Goal: Browse casually: Explore the website without a specific task or goal

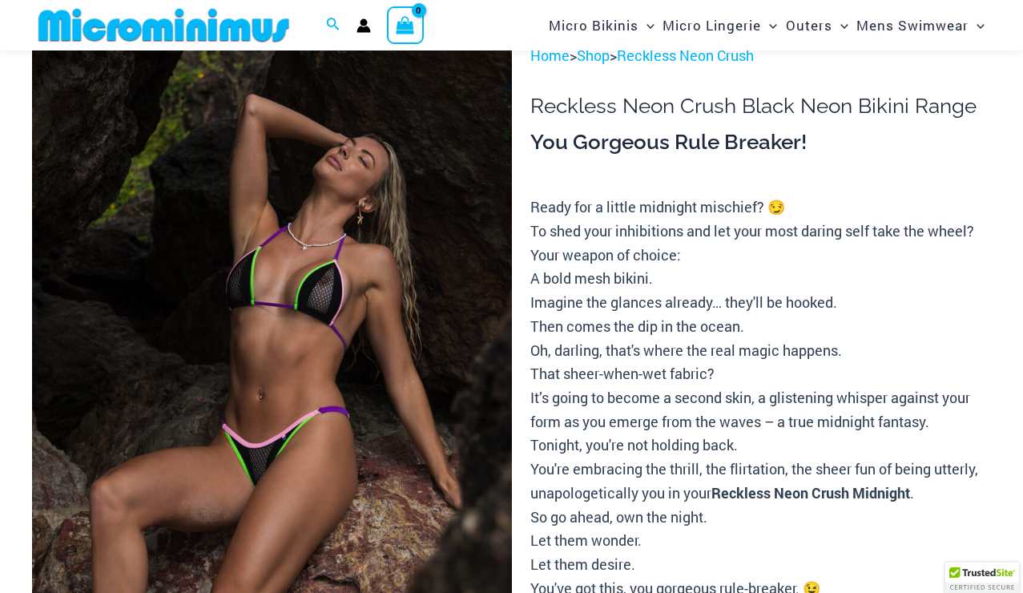
scroll to position [121, 0]
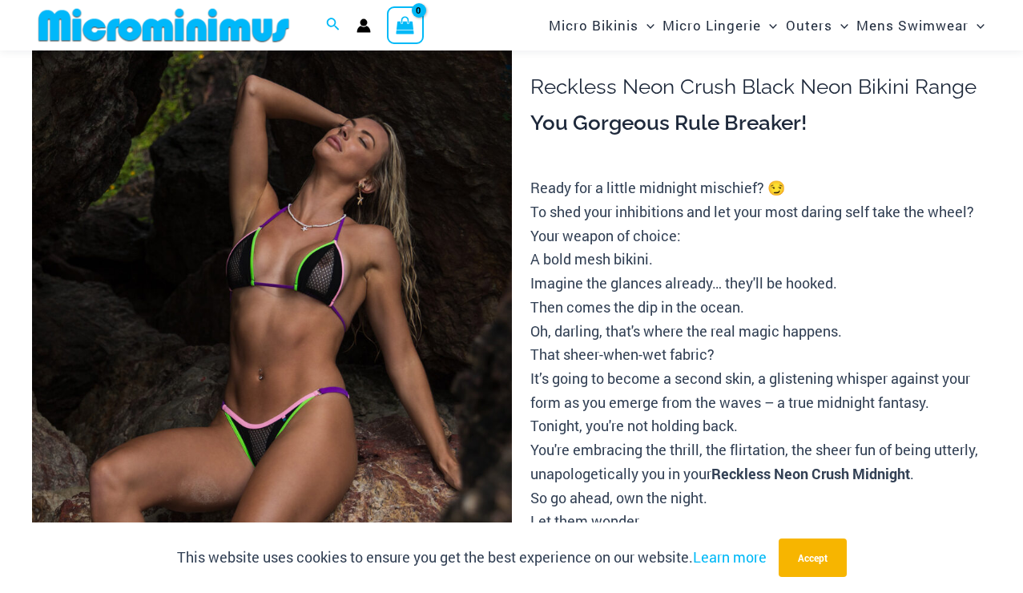
click at [373, 289] on img at bounding box center [272, 385] width 480 height 720
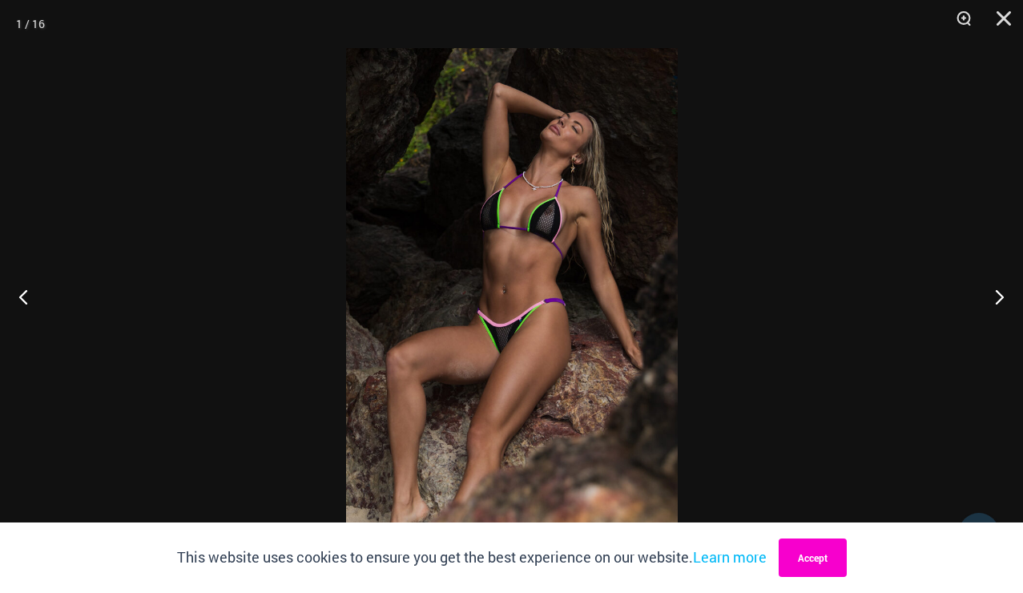
click at [810, 563] on button "Accept" at bounding box center [813, 557] width 68 height 38
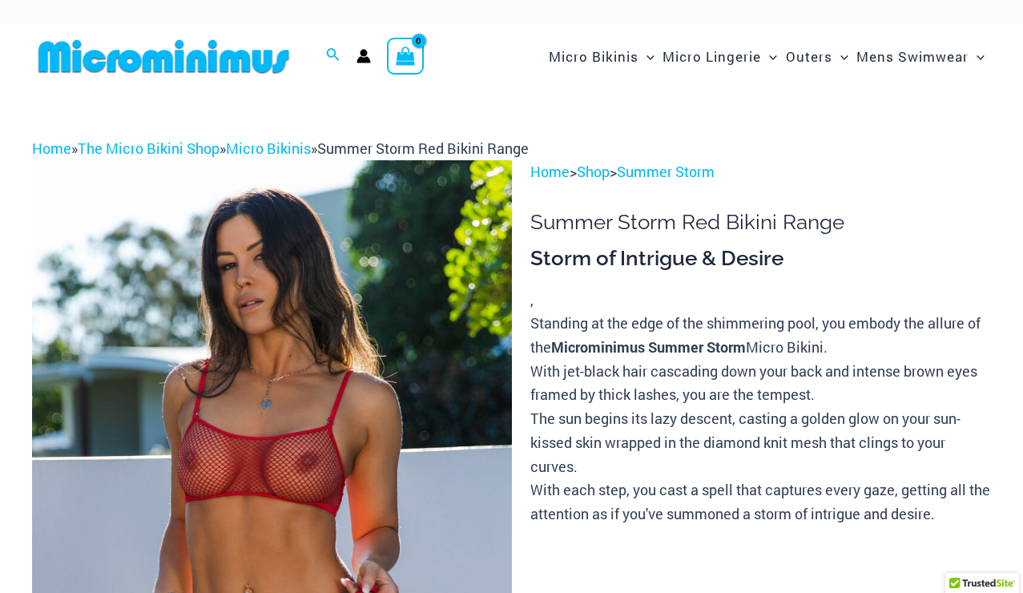
click at [457, 297] on img at bounding box center [272, 520] width 480 height 720
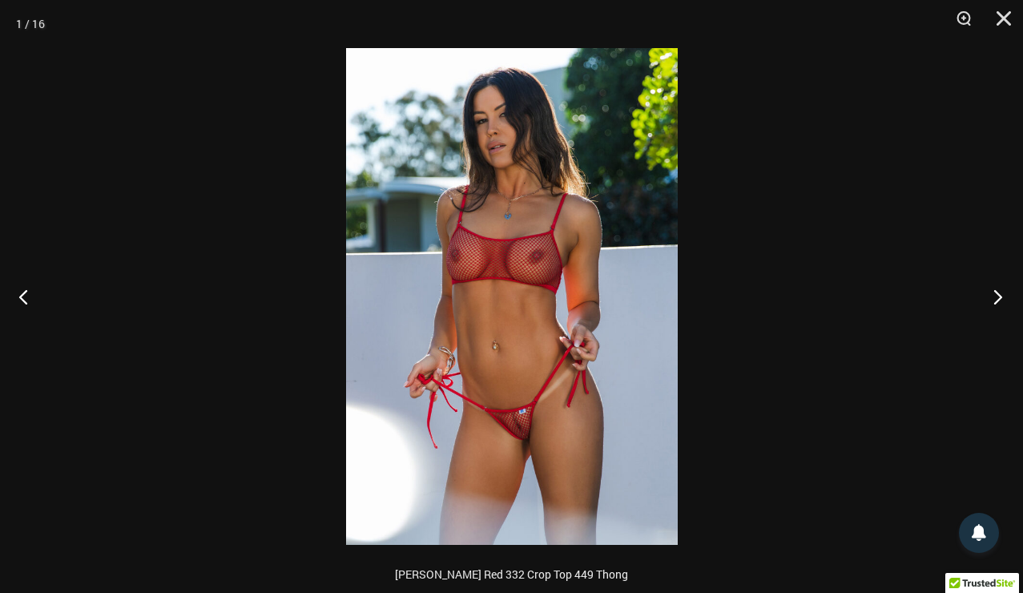
click at [996, 299] on button "Next" at bounding box center [993, 296] width 60 height 80
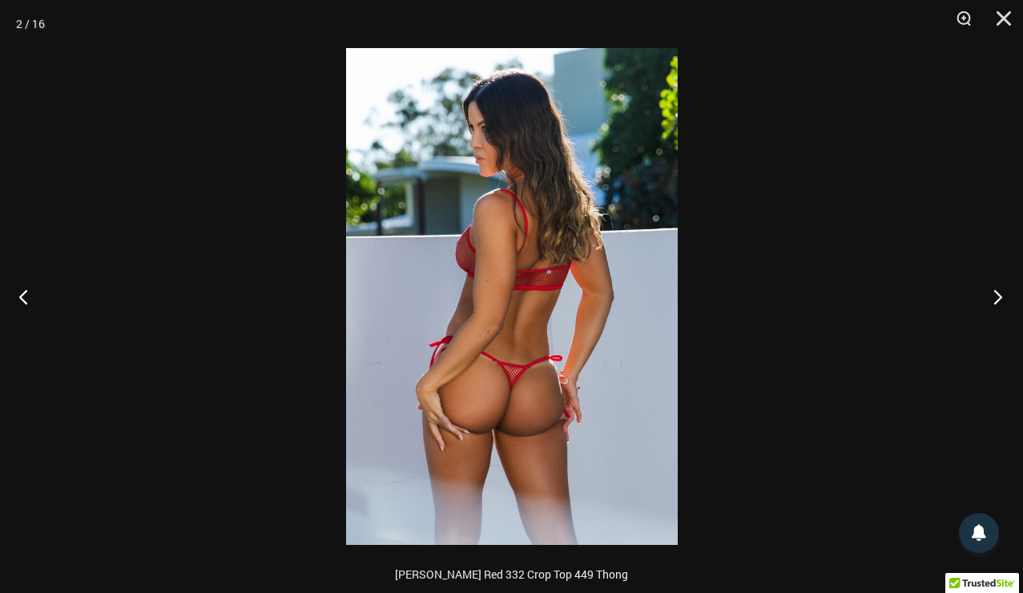
click at [996, 299] on button "Next" at bounding box center [993, 296] width 60 height 80
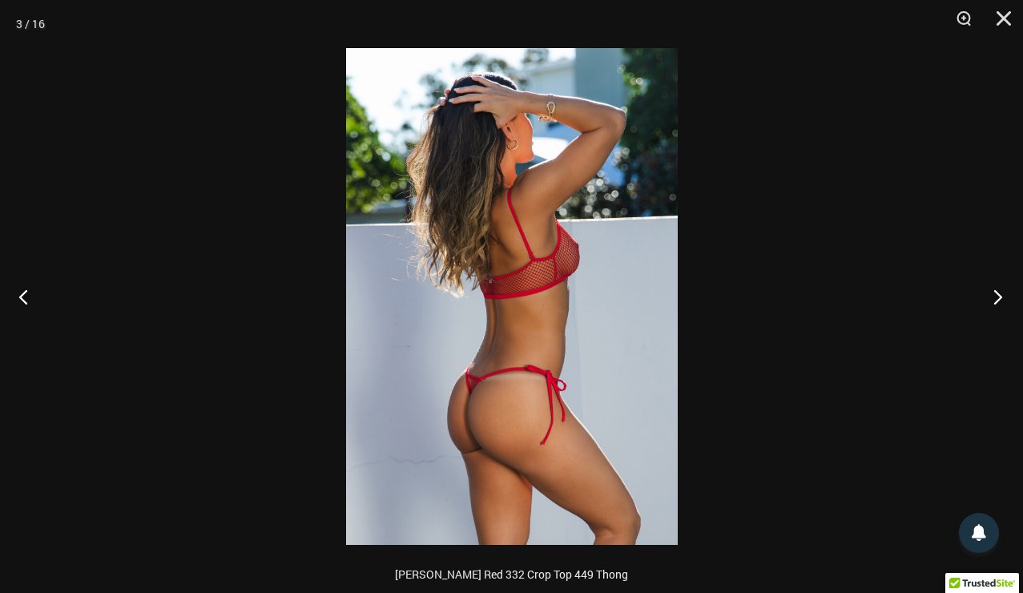
click at [996, 299] on button "Next" at bounding box center [993, 296] width 60 height 80
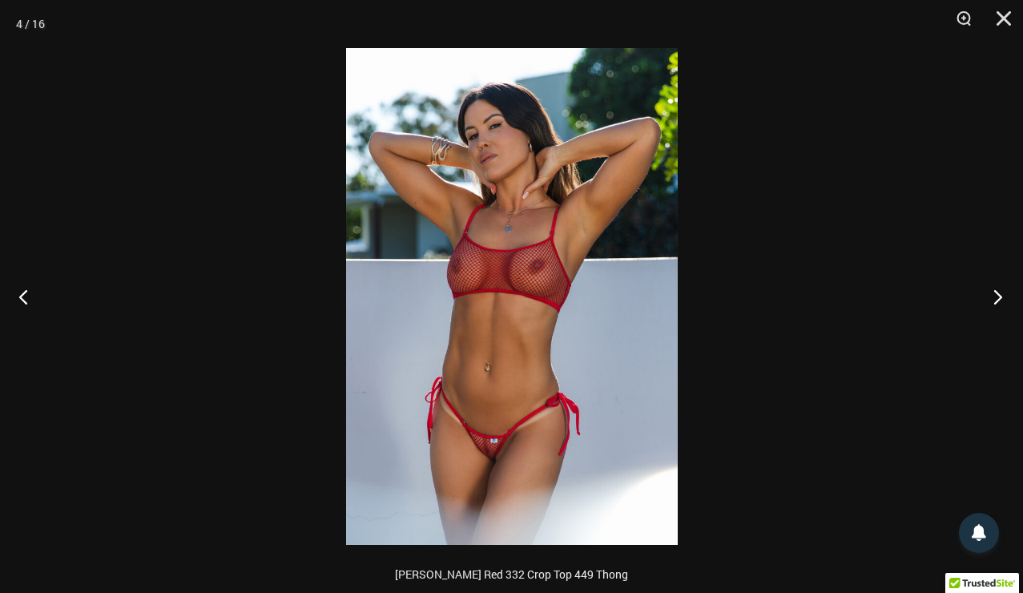
click at [996, 299] on button "Next" at bounding box center [993, 296] width 60 height 80
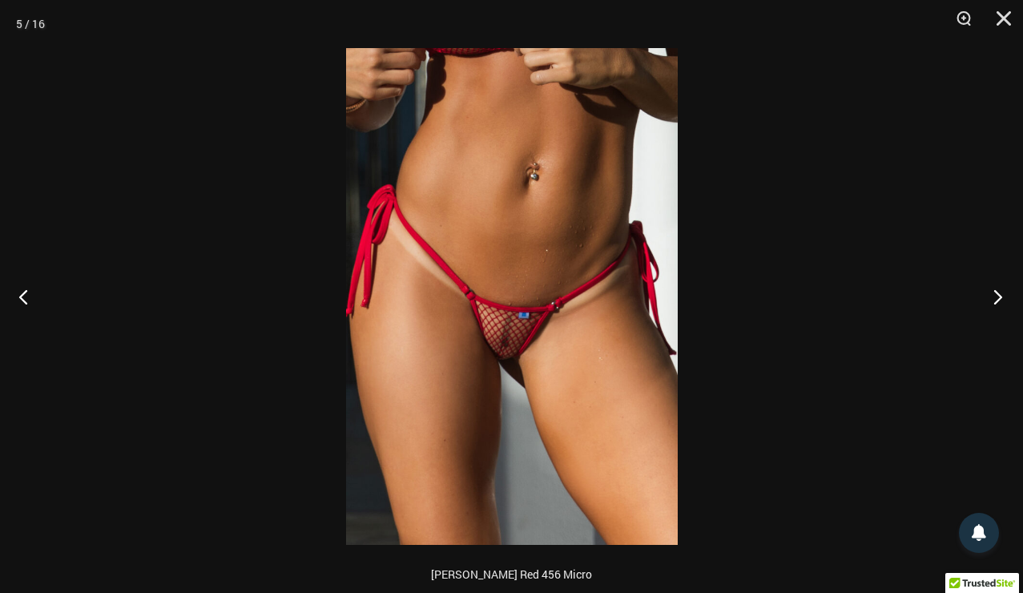
click at [996, 299] on button "Next" at bounding box center [993, 296] width 60 height 80
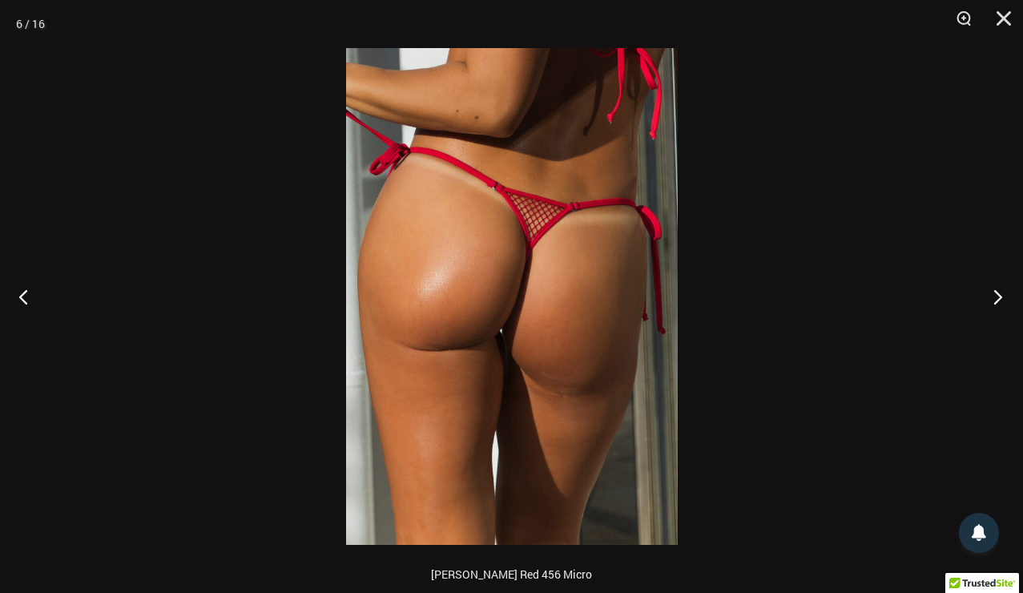
click at [996, 299] on button "Next" at bounding box center [993, 296] width 60 height 80
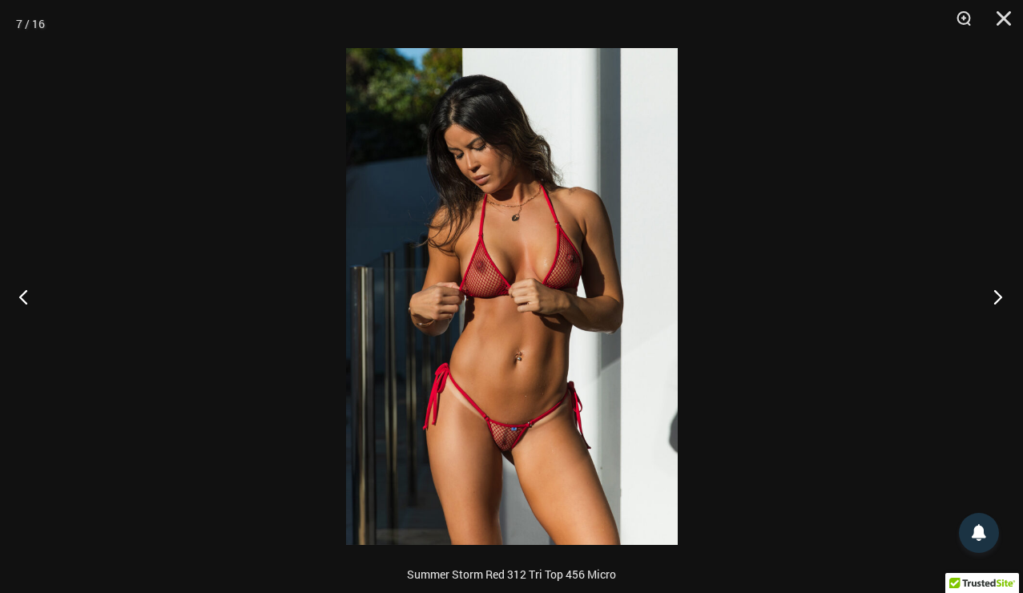
click at [996, 299] on button "Next" at bounding box center [993, 296] width 60 height 80
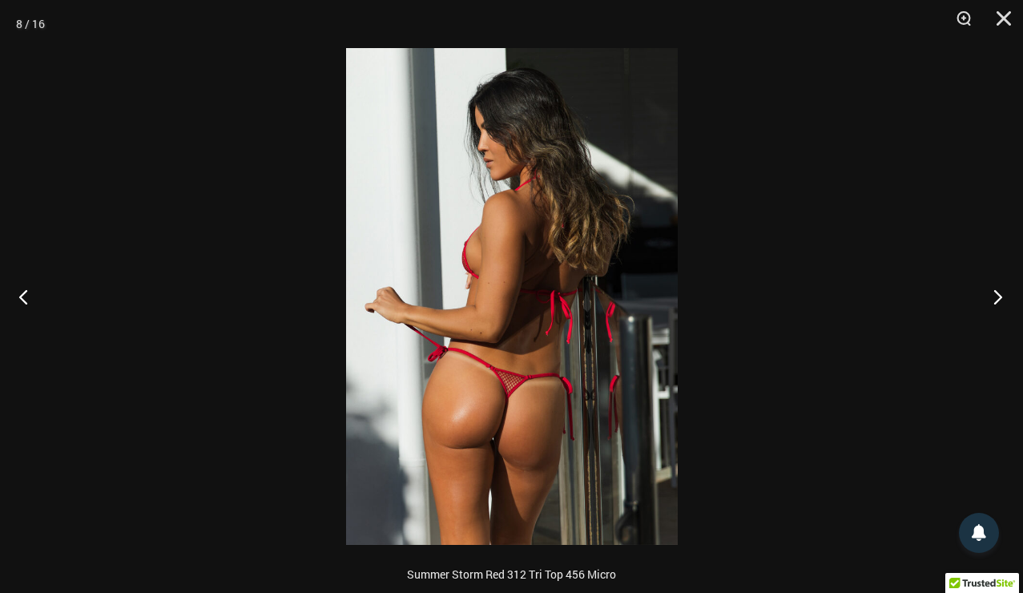
click at [996, 299] on button "Next" at bounding box center [993, 296] width 60 height 80
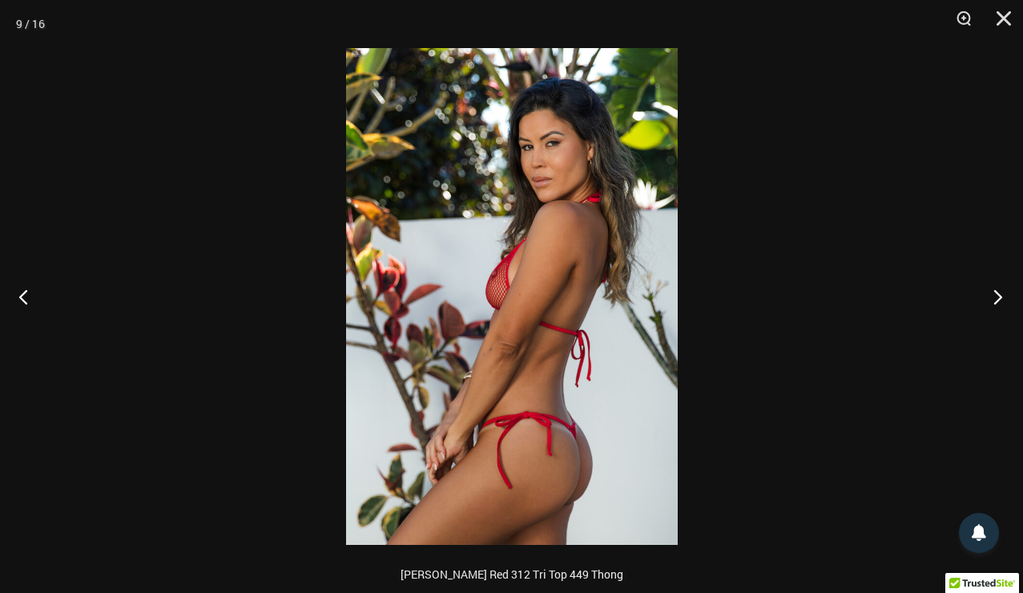
click at [996, 299] on button "Next" at bounding box center [993, 296] width 60 height 80
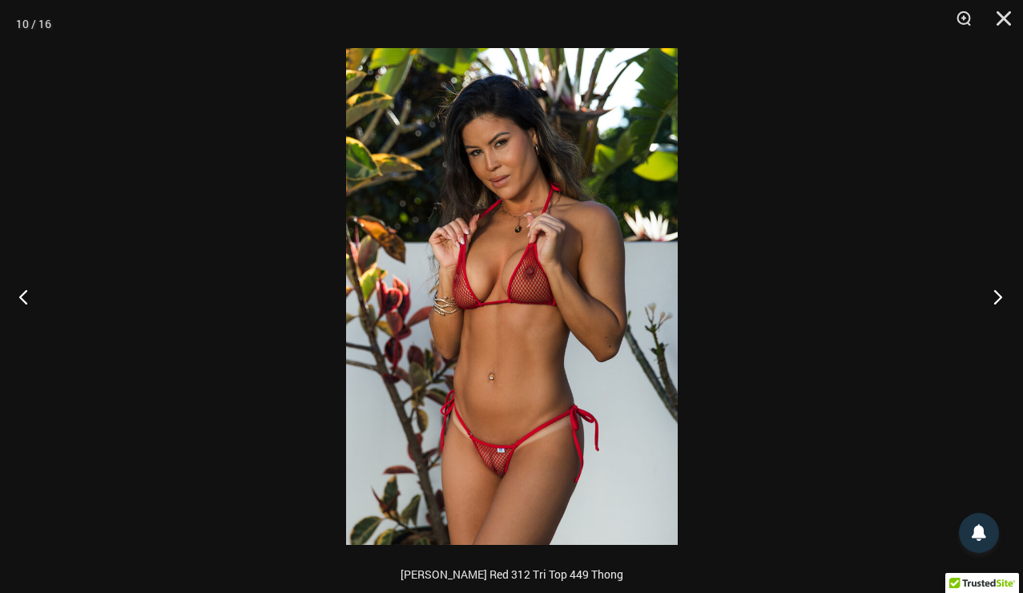
click at [996, 299] on button "Next" at bounding box center [993, 296] width 60 height 80
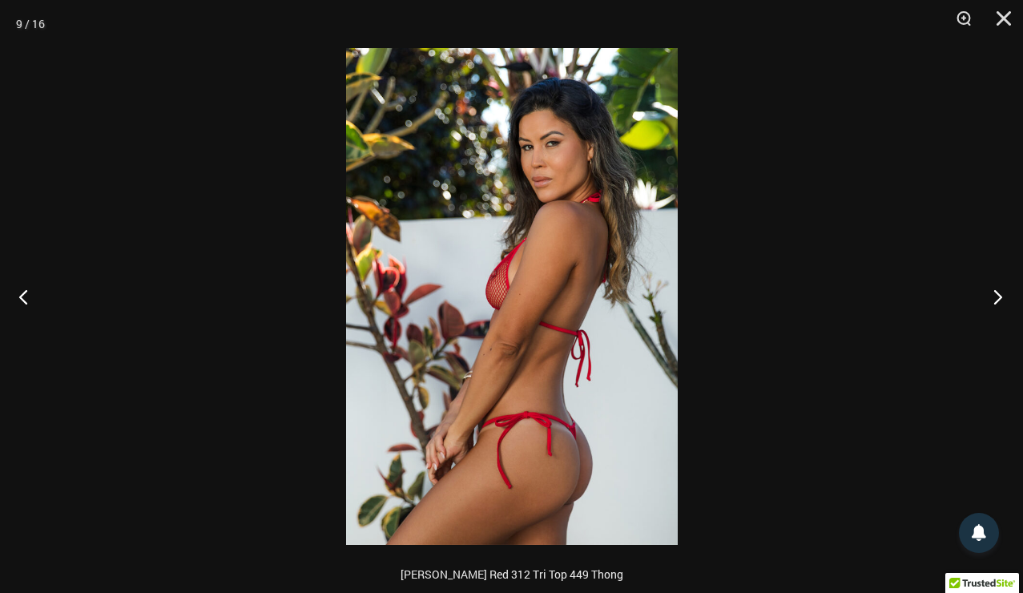
click at [997, 294] on button "Next" at bounding box center [993, 296] width 60 height 80
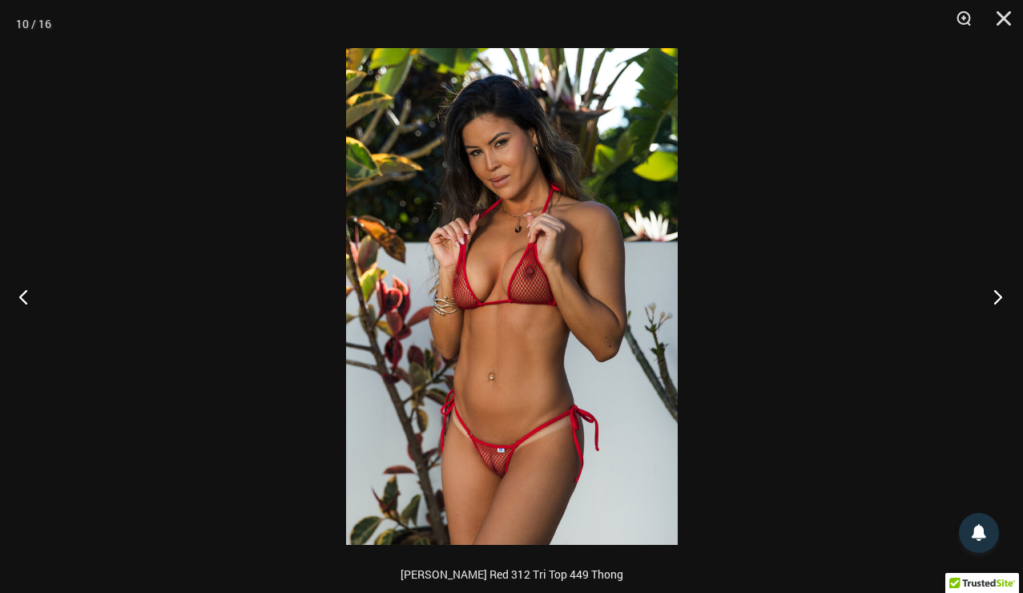
click at [997, 294] on button "Next" at bounding box center [993, 296] width 60 height 80
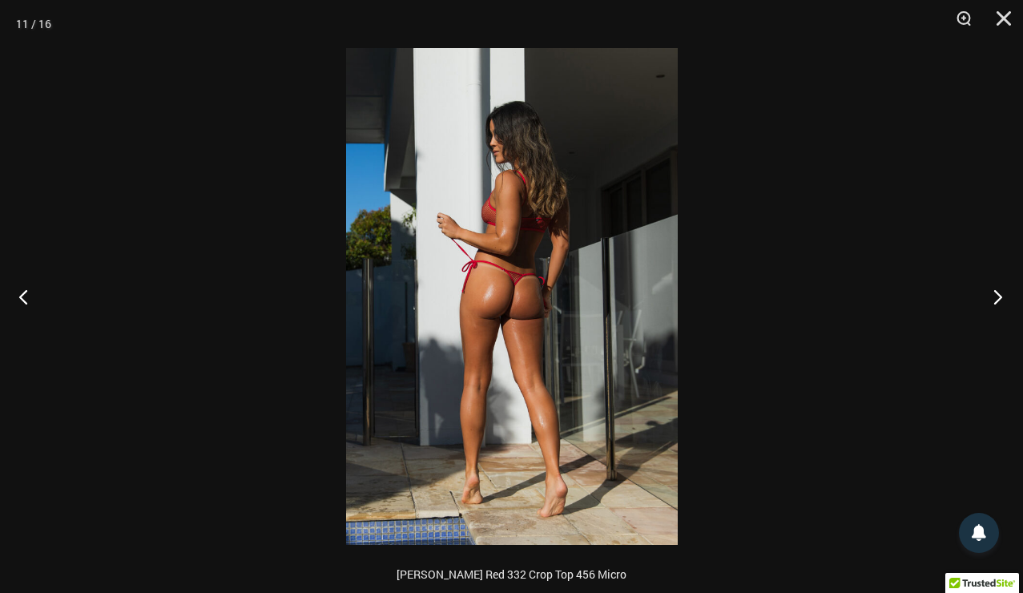
click at [997, 294] on button "Next" at bounding box center [993, 296] width 60 height 80
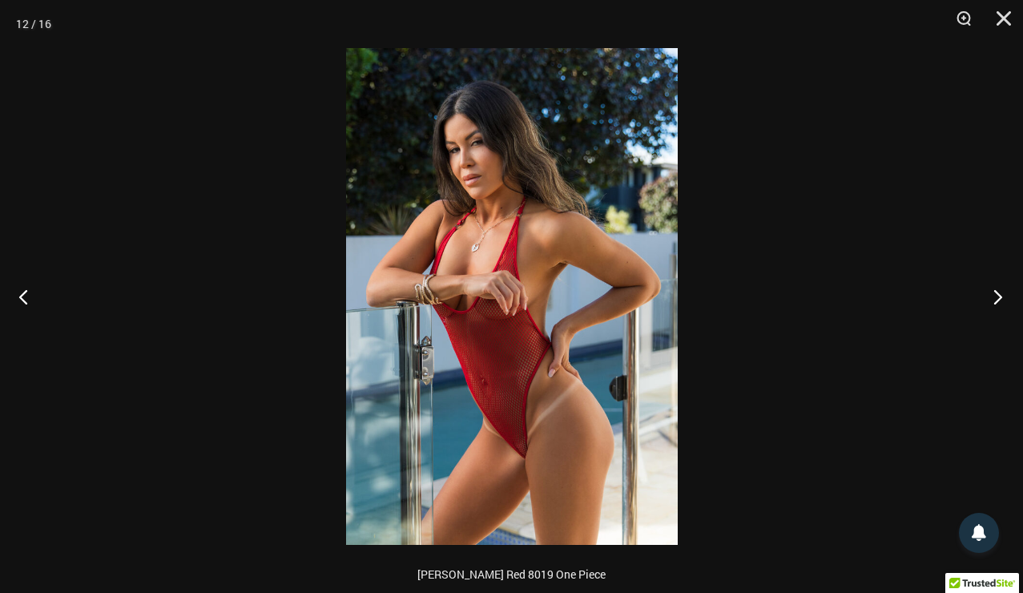
click at [997, 294] on button "Next" at bounding box center [993, 296] width 60 height 80
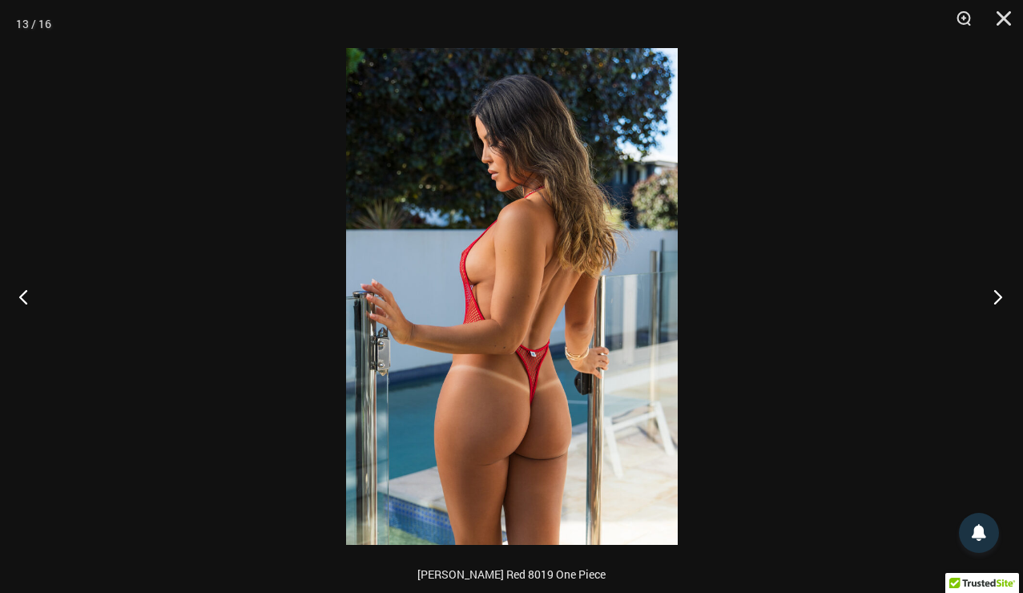
click at [997, 294] on button "Next" at bounding box center [993, 296] width 60 height 80
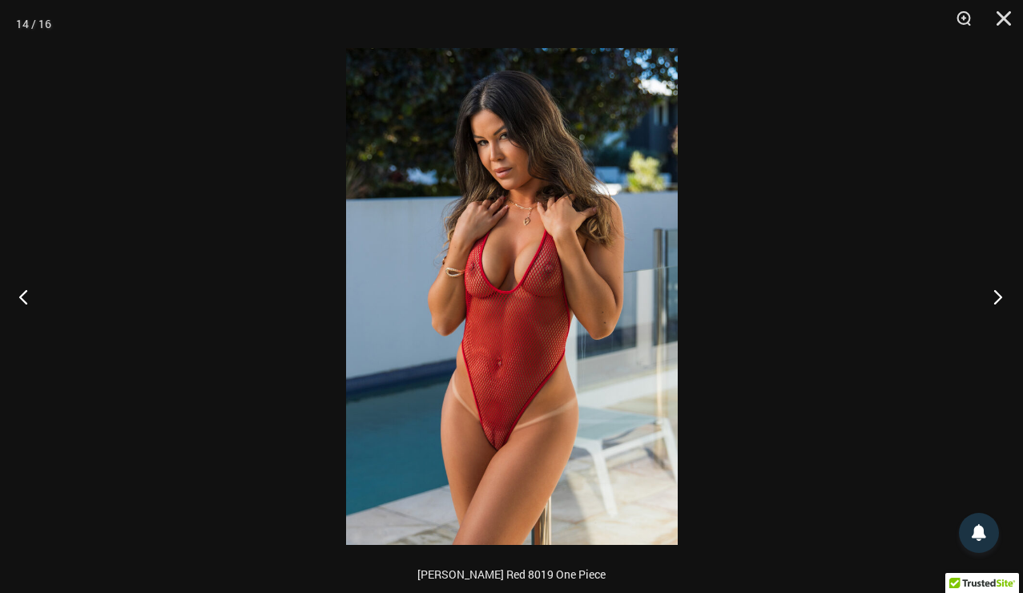
click at [997, 294] on button "Next" at bounding box center [993, 296] width 60 height 80
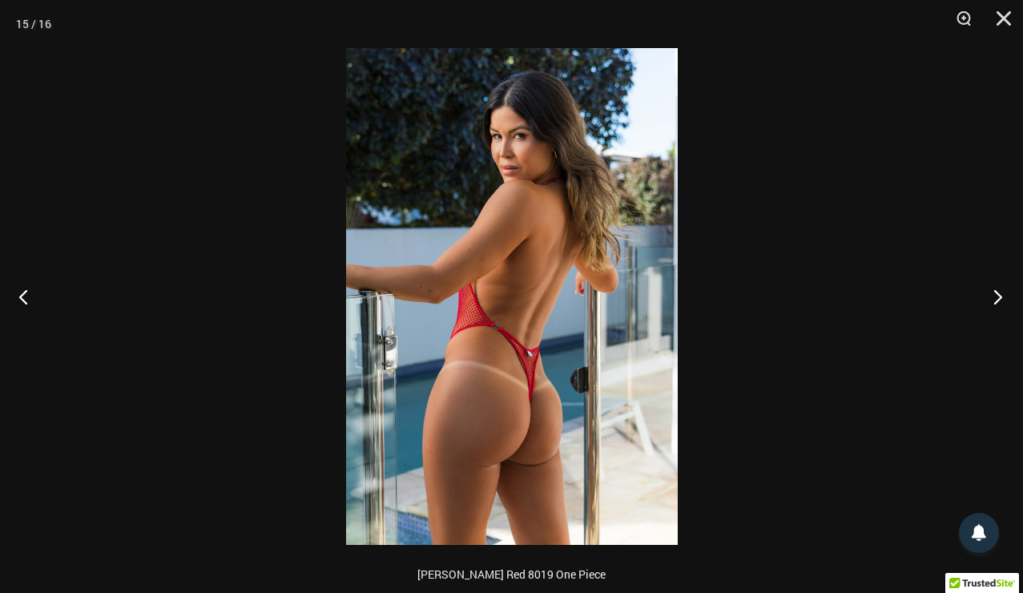
click at [997, 294] on button "Next" at bounding box center [993, 296] width 60 height 80
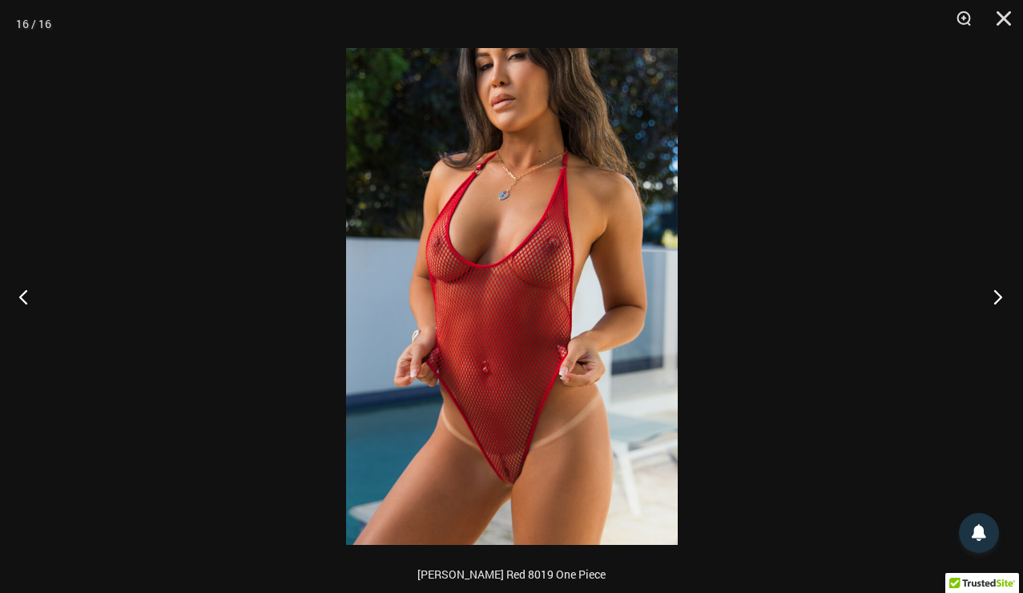
click at [997, 294] on button "Next" at bounding box center [993, 296] width 60 height 80
